Goal: Information Seeking & Learning: Understand process/instructions

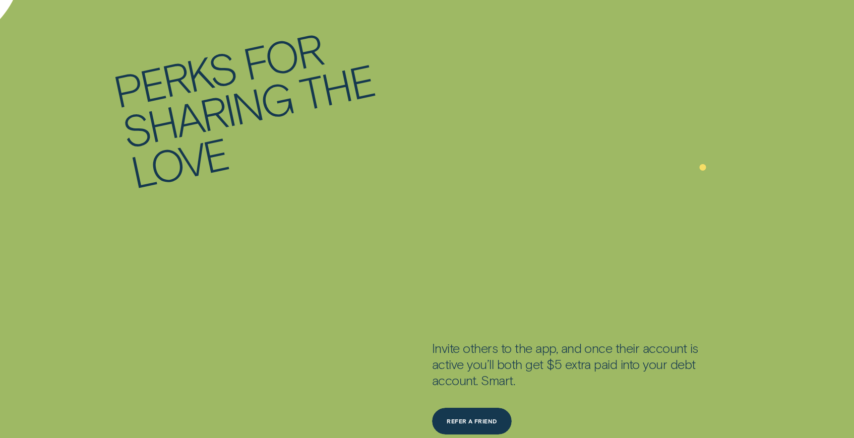
scroll to position [1866, 0]
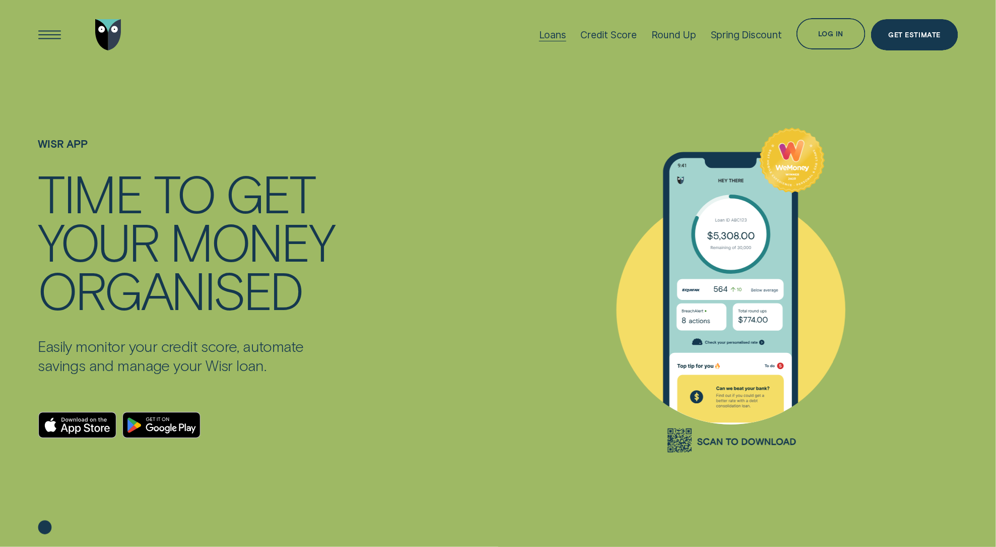
click at [550, 42] on div "Loans" at bounding box center [552, 34] width 27 height 69
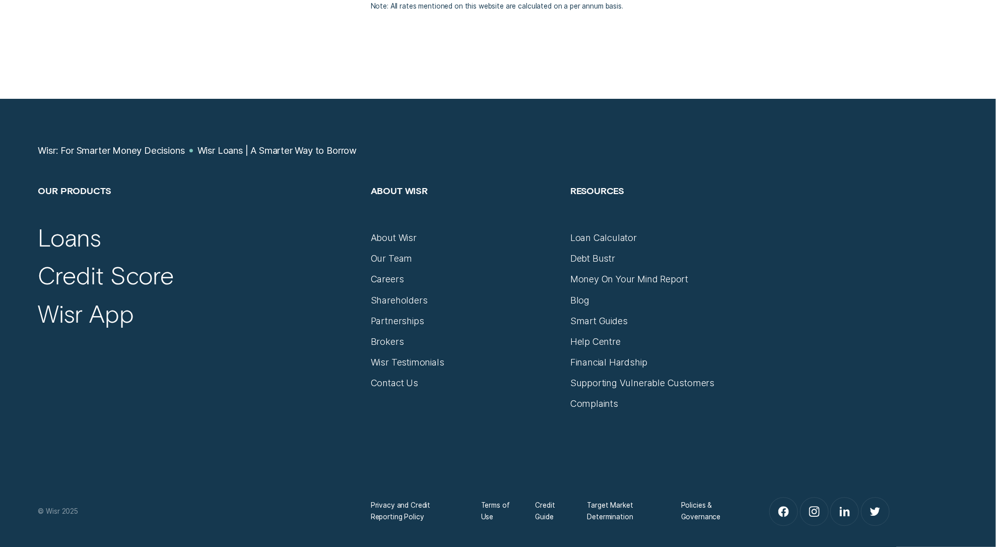
scroll to position [5205, 0]
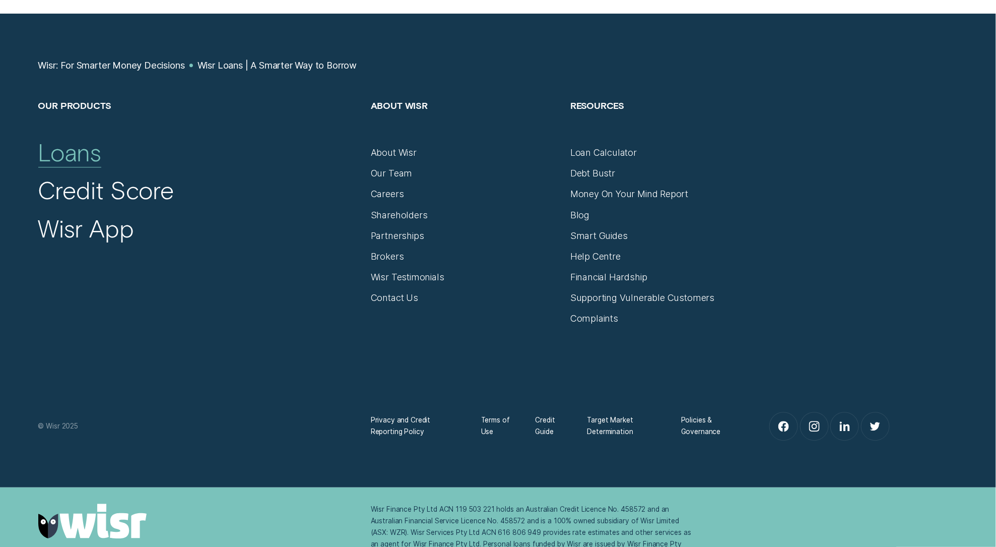
click at [53, 151] on div "Loans" at bounding box center [69, 152] width 63 height 30
click at [92, 152] on div "Loans" at bounding box center [69, 152] width 63 height 30
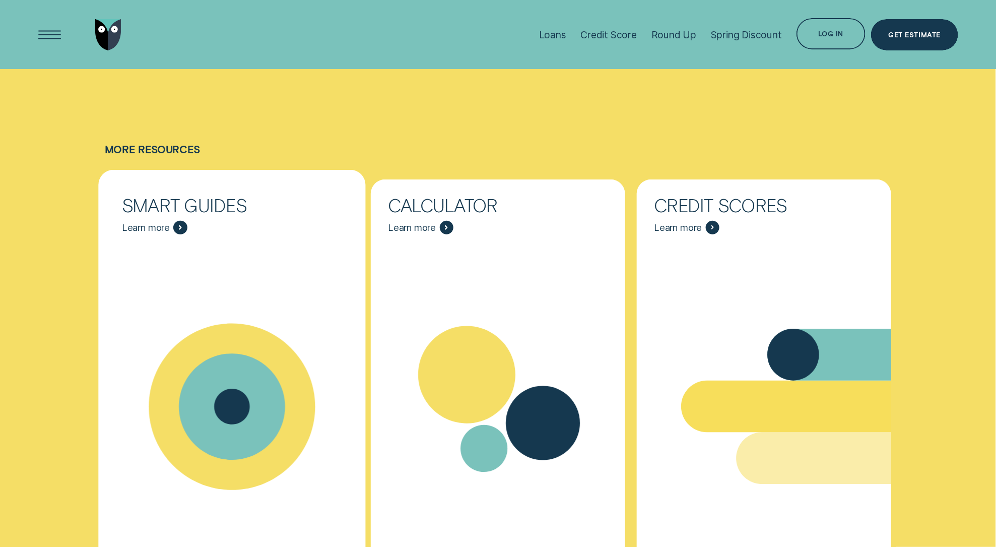
scroll to position [4231, 0]
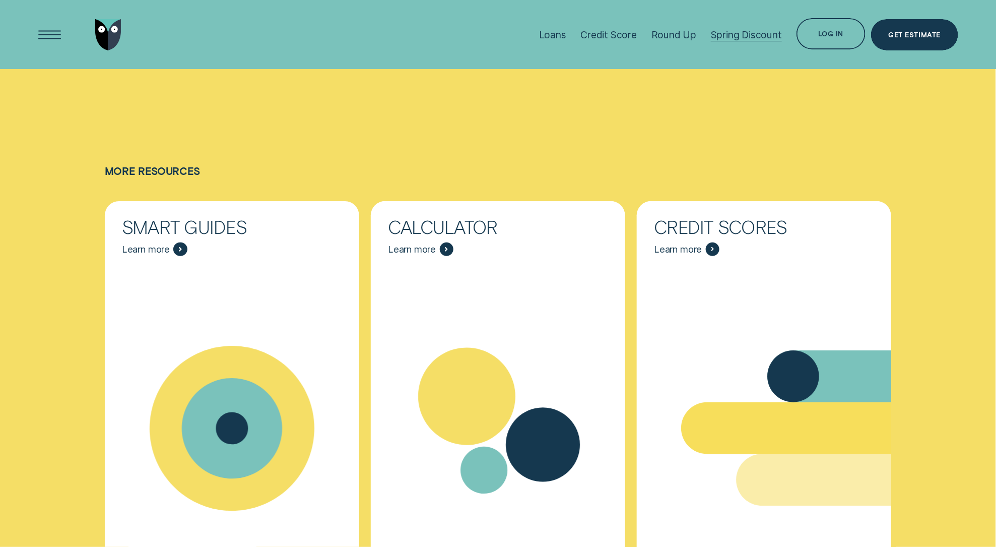
click at [725, 30] on div "Spring Discount" at bounding box center [746, 35] width 71 height 12
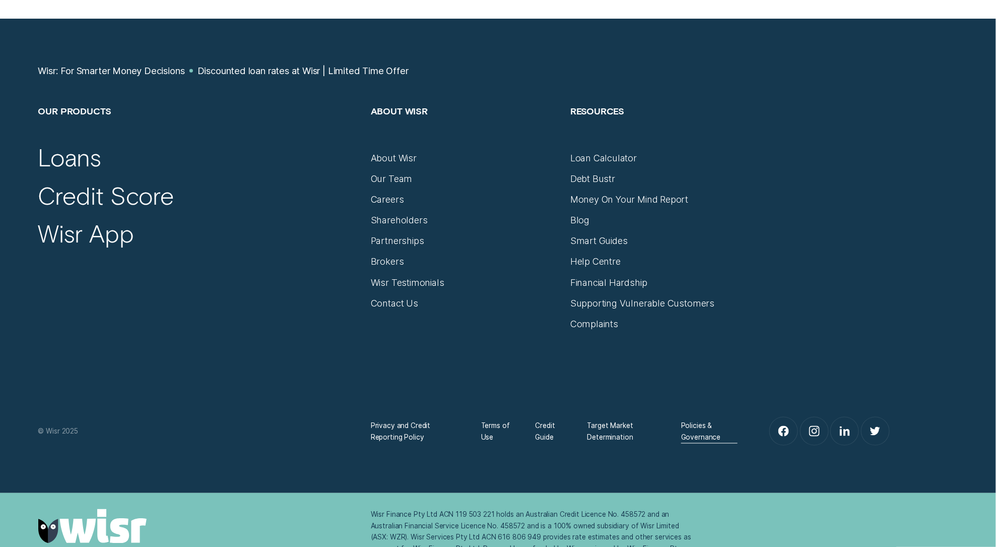
scroll to position [2586, 0]
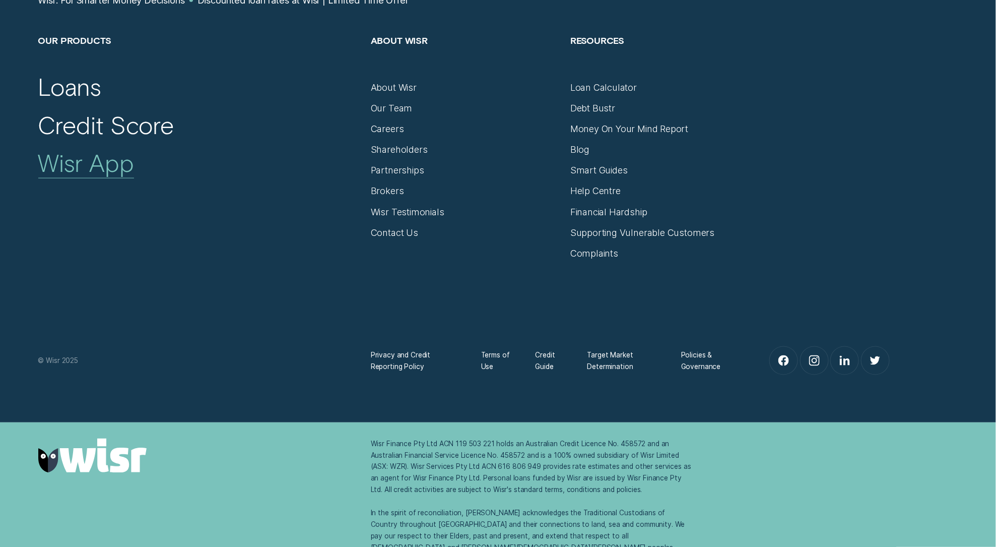
click at [101, 161] on div "Wisr App" at bounding box center [86, 163] width 96 height 30
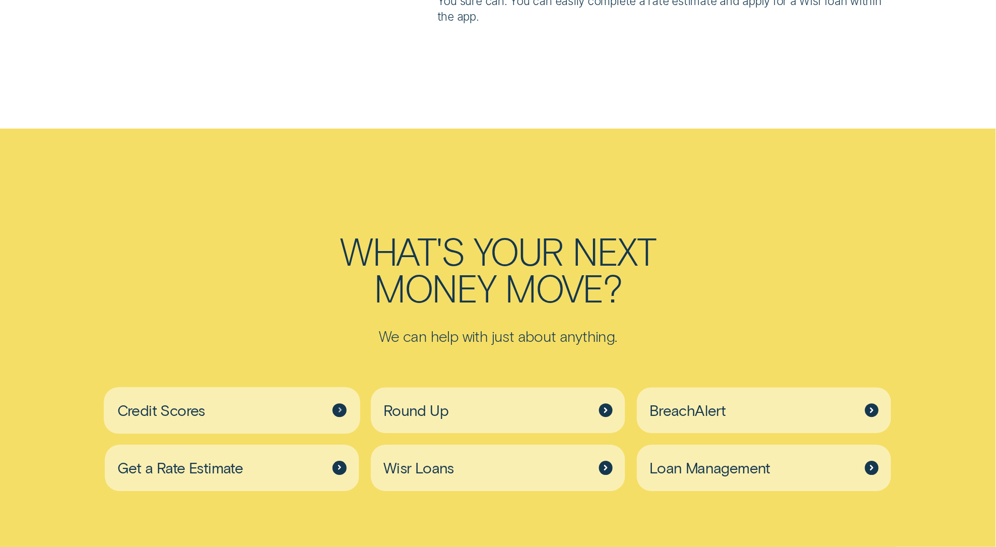
scroll to position [3473, 0]
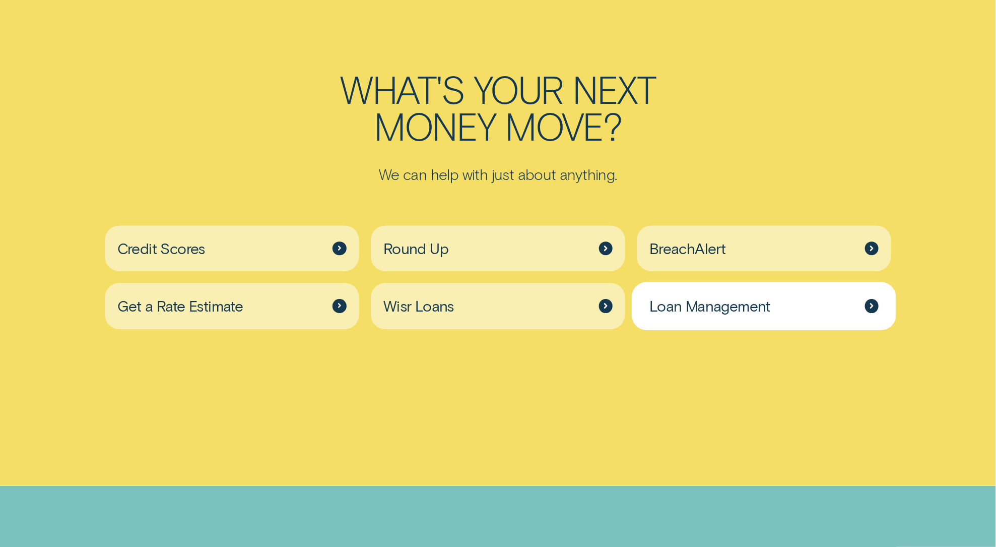
click at [776, 300] on div "Loan Management" at bounding box center [764, 306] width 254 height 46
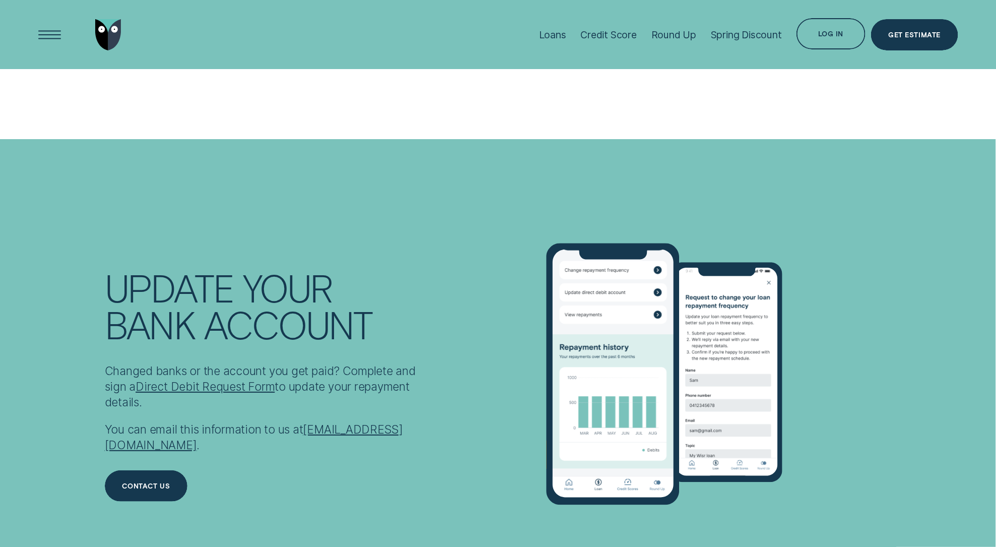
scroll to position [1858, 0]
click at [229, 394] on link "Direct Debit Request Form" at bounding box center [205, 387] width 139 height 14
click at [265, 393] on link "Direct Debit Request Form" at bounding box center [205, 387] width 139 height 14
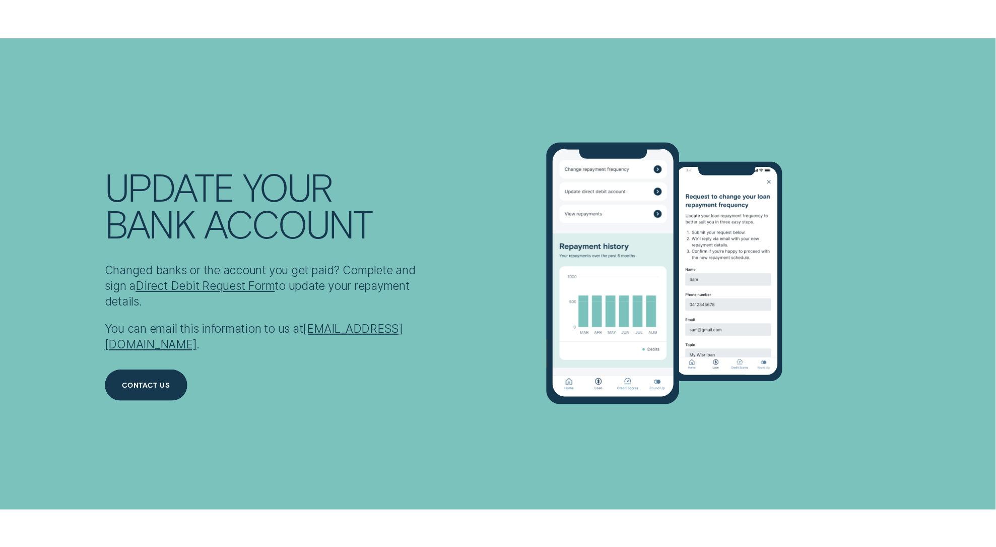
scroll to position [1963, 0]
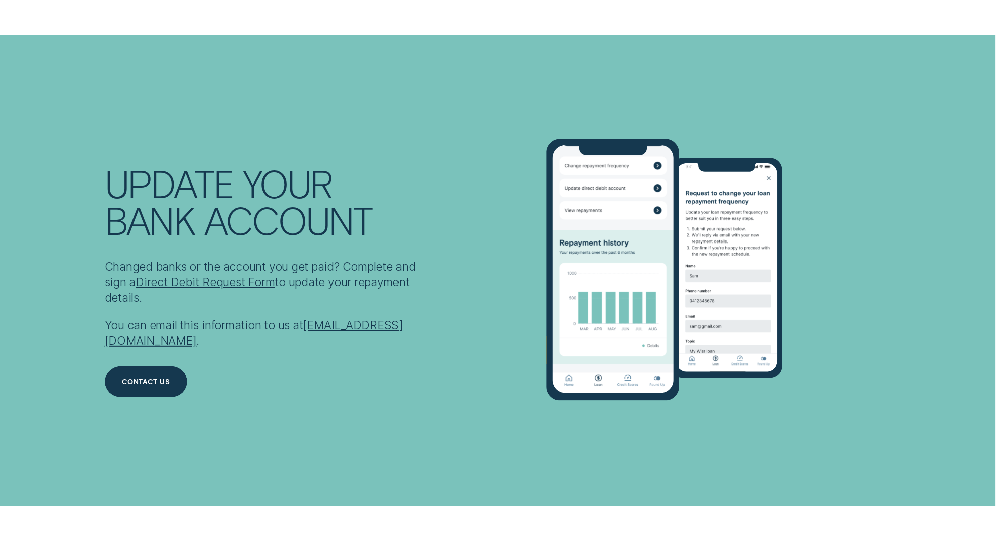
click at [221, 289] on link "Direct Debit Request Form" at bounding box center [205, 282] width 139 height 14
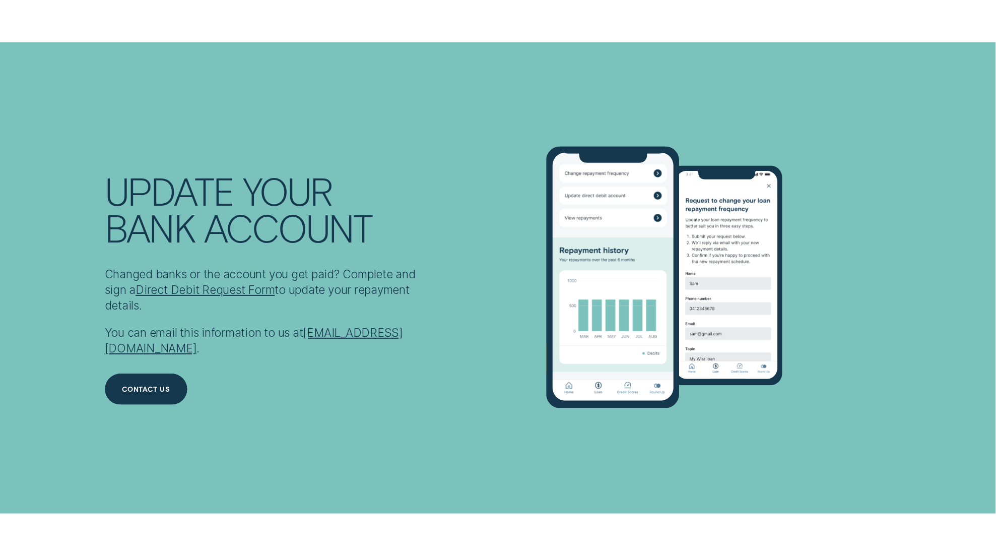
scroll to position [1953, 0]
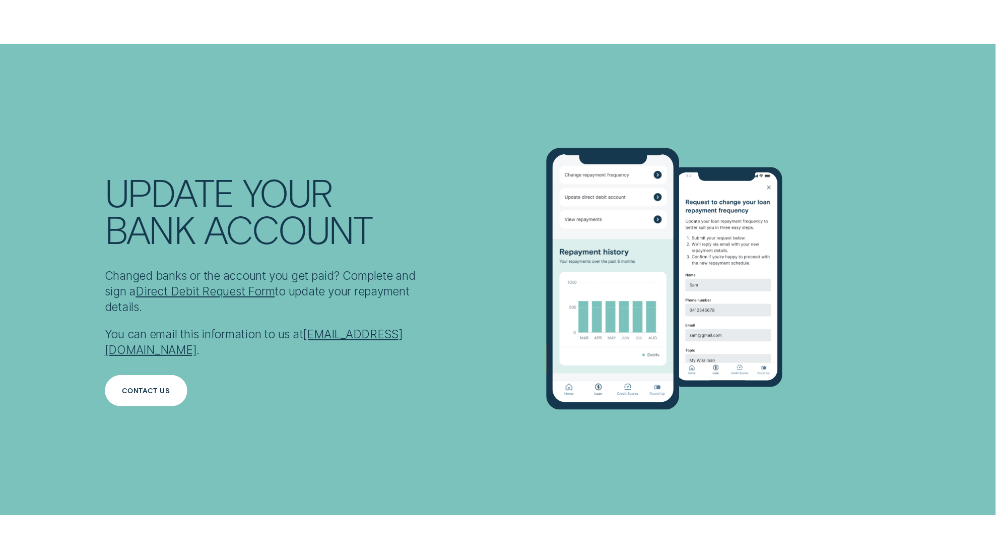
click at [169, 382] on div "Contact us" at bounding box center [146, 390] width 83 height 31
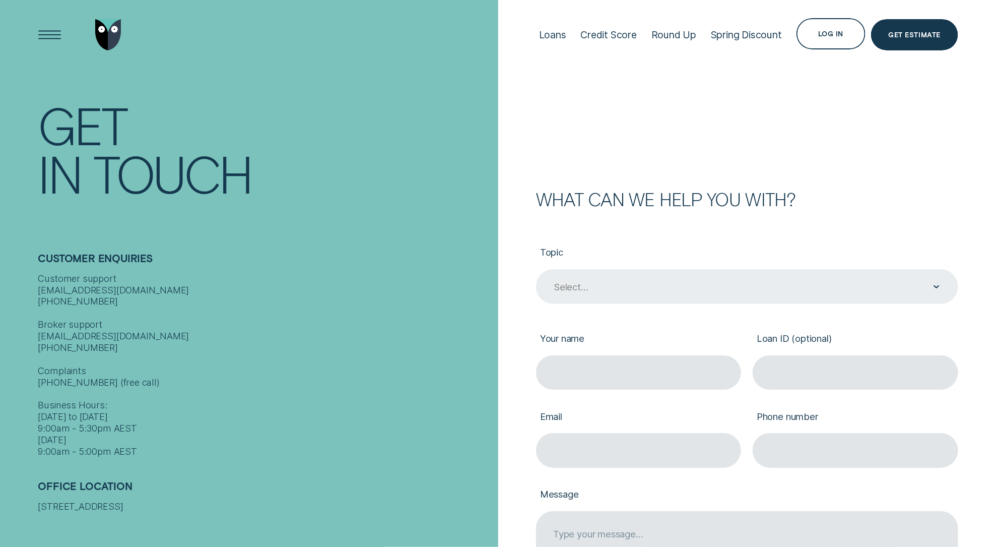
click at [642, 296] on div "Select..." at bounding box center [747, 286] width 422 height 35
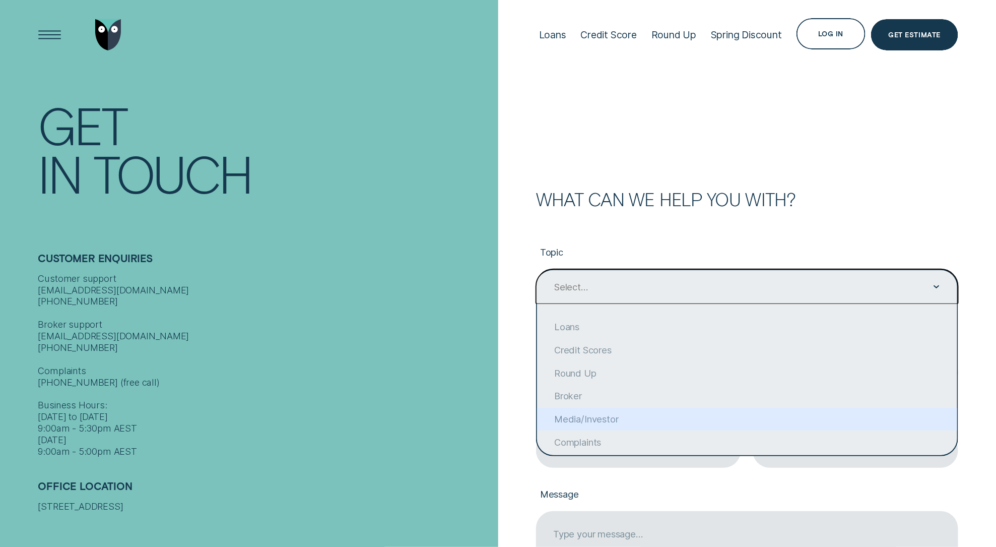
click at [467, 443] on div "Customer support contact@wisr.com.au 1300 992 007 Broker support contact@wisr.c…" at bounding box center [265, 365] width 454 height 184
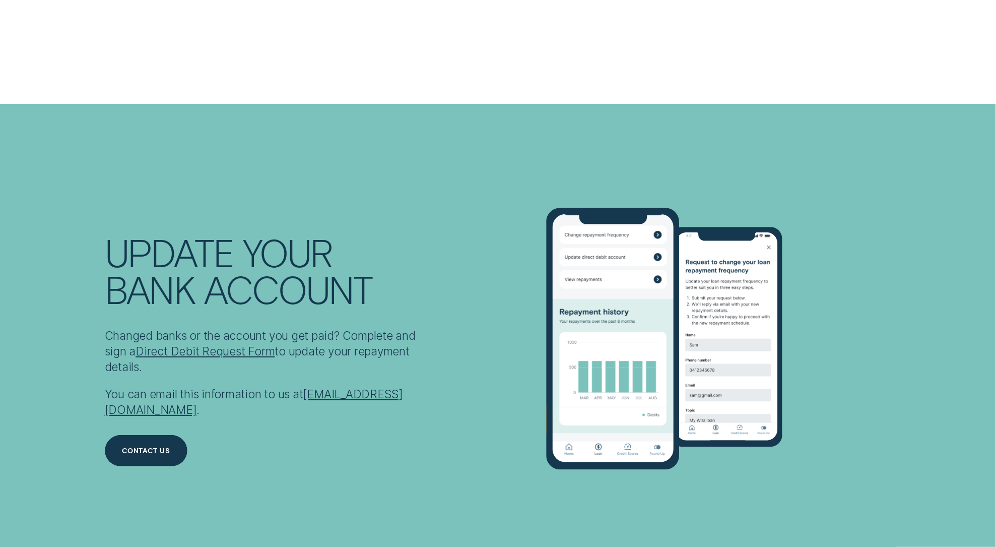
scroll to position [1932, 0]
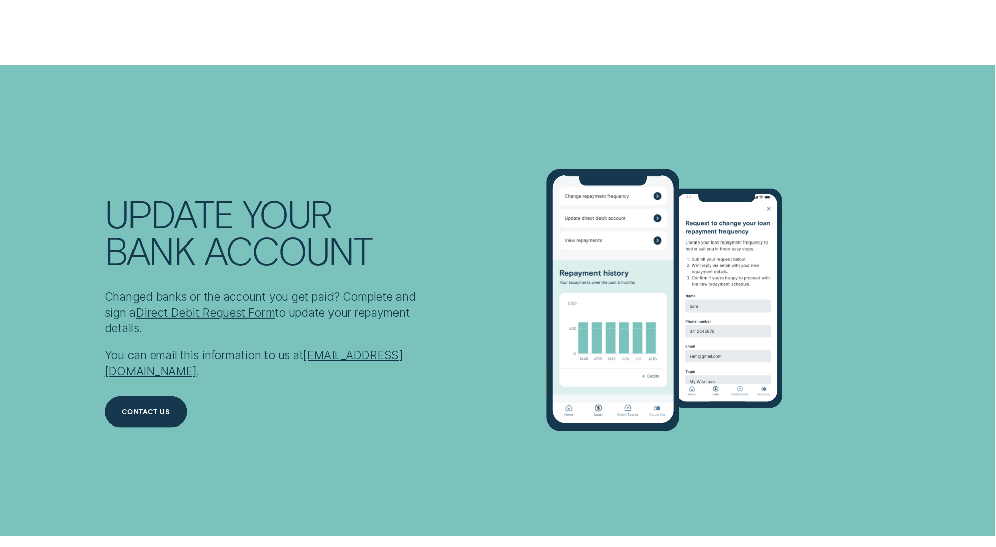
click at [725, 355] on img at bounding box center [664, 300] width 236 height 262
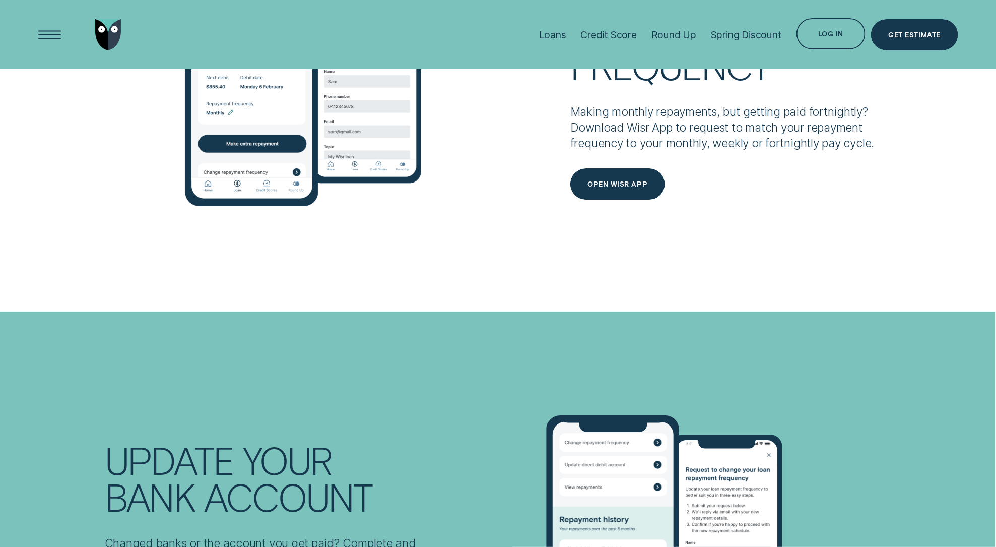
scroll to position [1557, 0]
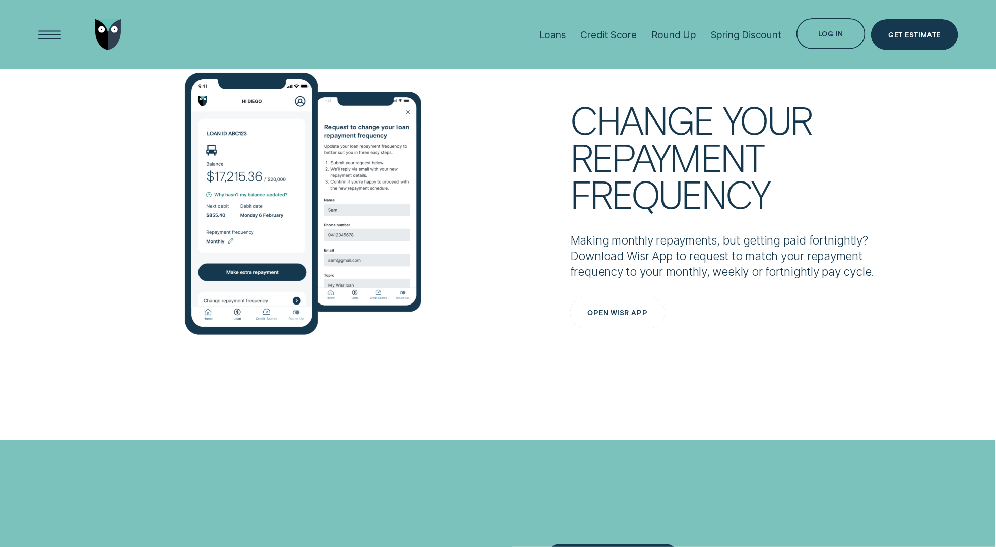
click at [603, 319] on div "OPEN WISR APP" at bounding box center [617, 312] width 95 height 31
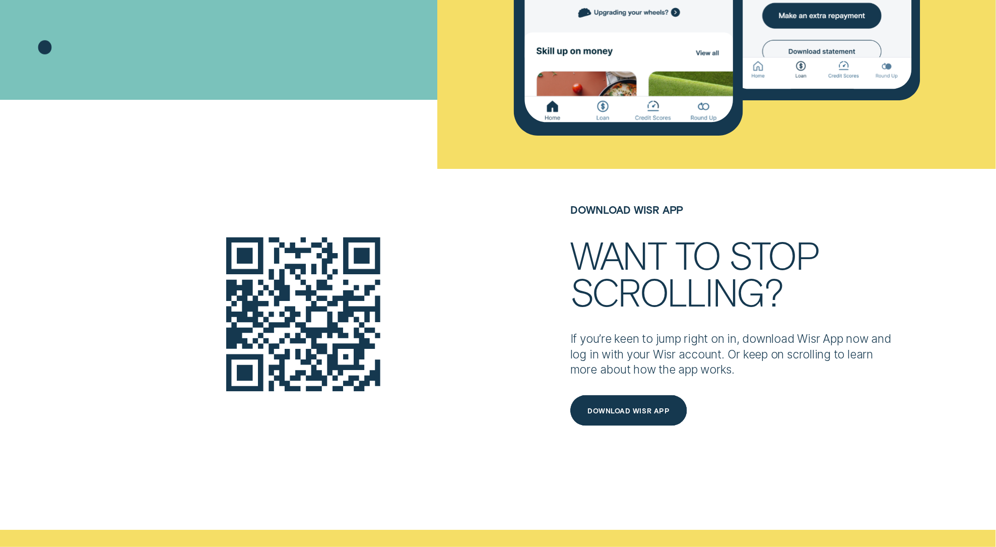
scroll to position [474, 0]
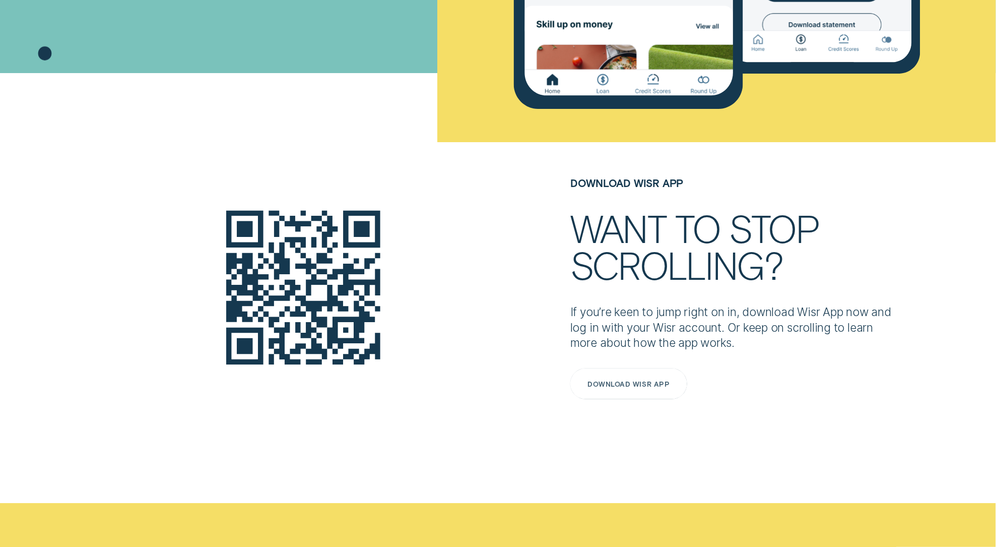
click at [623, 381] on div "DOWNLOAD WISR APP" at bounding box center [629, 384] width 82 height 6
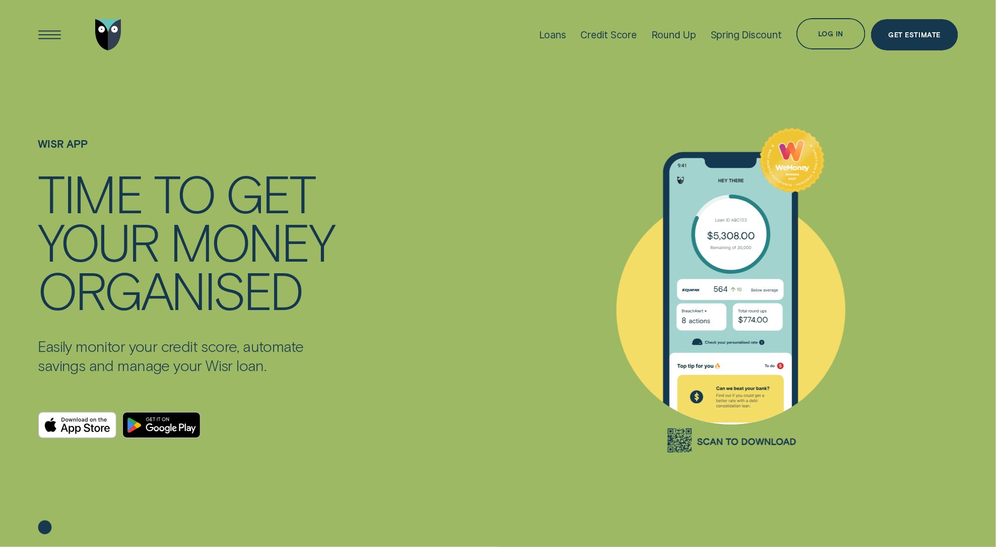
click at [86, 427] on icon "Download on the App Store" at bounding box center [87, 428] width 6 height 9
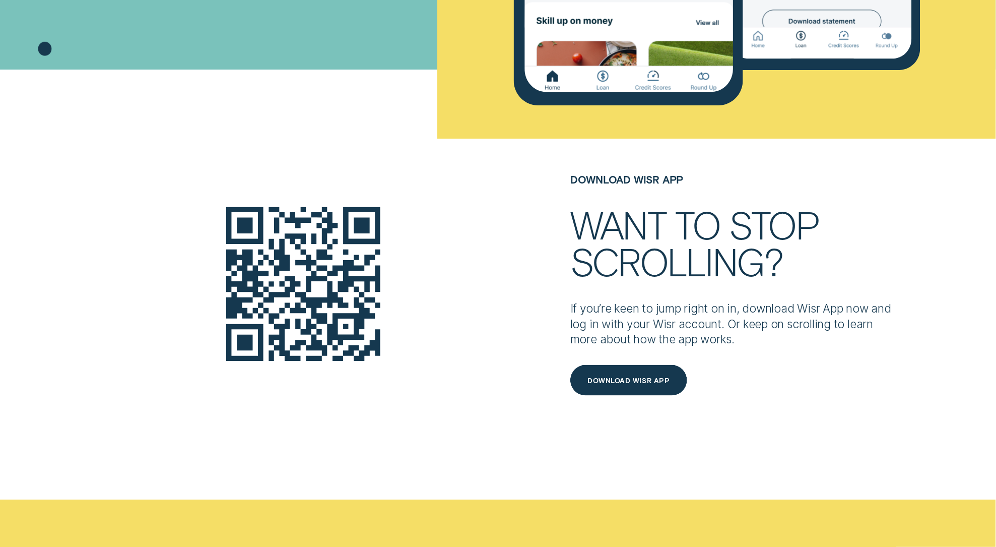
scroll to position [469, 0]
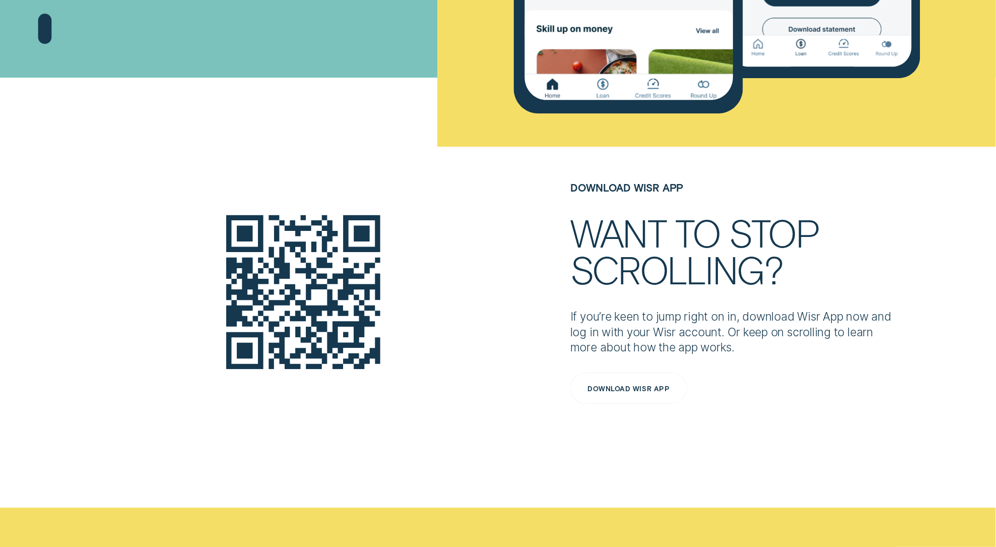
click at [622, 402] on div "DOWNLOAD WISR APP" at bounding box center [628, 388] width 117 height 31
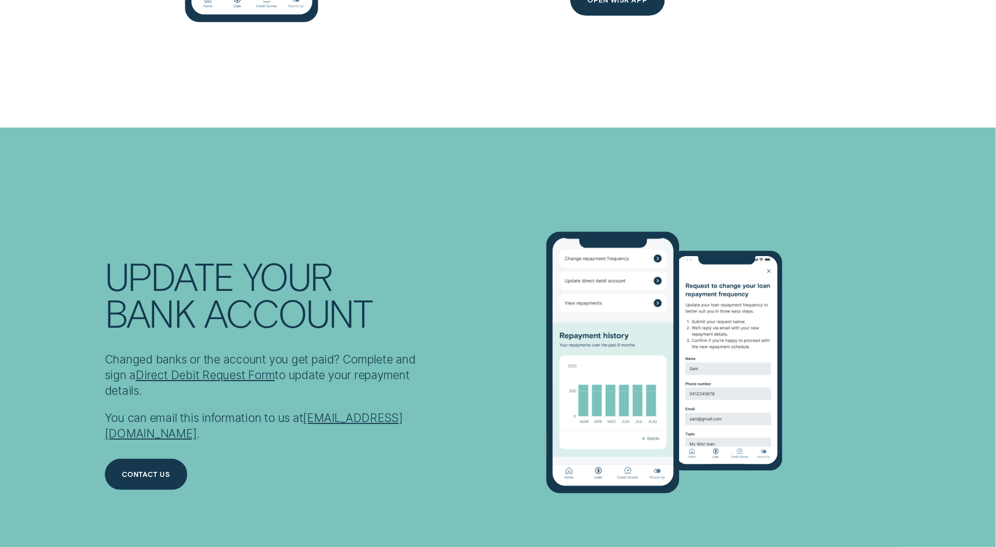
scroll to position [1929, 0]
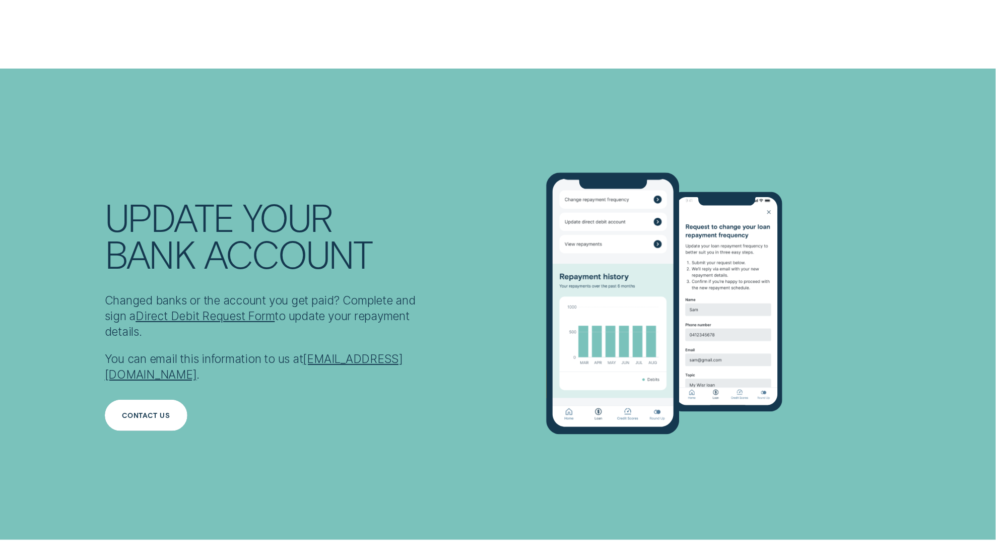
click at [163, 412] on div "Contact us" at bounding box center [146, 415] width 48 height 6
